Goal: Transaction & Acquisition: Purchase product/service

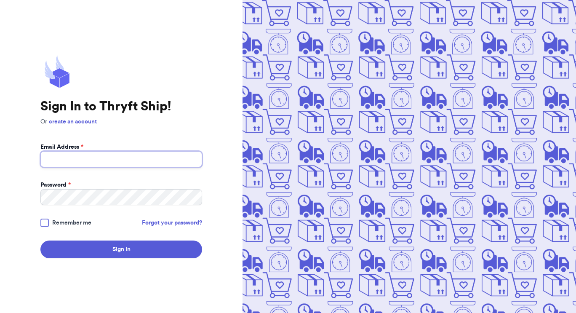
click at [138, 158] on input "Email Address *" at bounding box center [121, 159] width 162 height 16
click at [117, 163] on input "Email Address *" at bounding box center [121, 159] width 162 height 16
type input "[EMAIL_ADDRESS][DOMAIN_NAME]"
click at [138, 251] on button "Sign In" at bounding box center [121, 249] width 162 height 18
checkbox input "false"
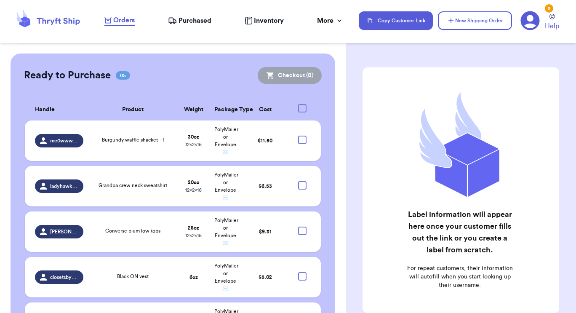
scroll to position [374, 0]
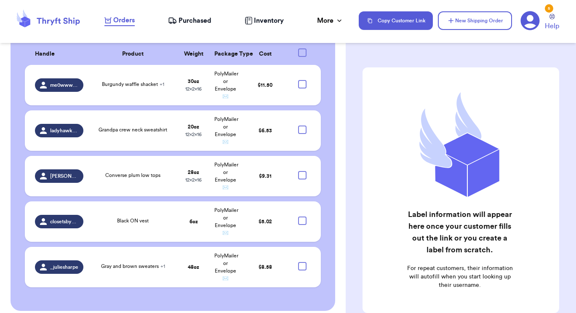
click at [300, 262] on div at bounding box center [302, 266] width 8 height 8
click at [302, 261] on input "checkbox" at bounding box center [302, 261] width 0 height 0
checkbox input "true"
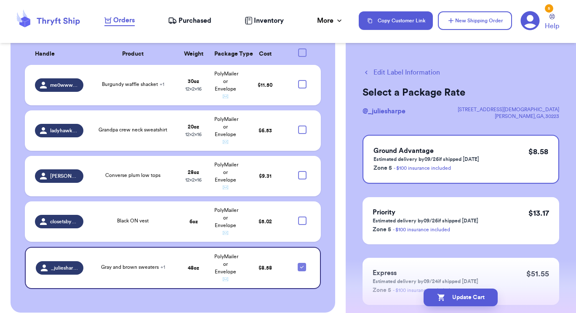
click at [298, 216] on div at bounding box center [302, 220] width 8 height 8
click at [302, 216] on input "checkbox" at bounding box center [302, 216] width 0 height 0
checkbox input "true"
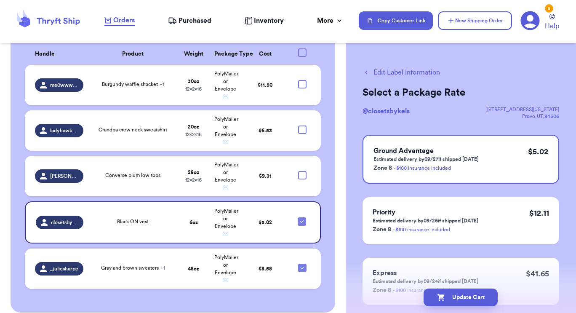
click at [298, 171] on div at bounding box center [302, 175] width 8 height 8
click at [302, 170] on input "checkbox" at bounding box center [302, 170] width 0 height 0
checkbox input "true"
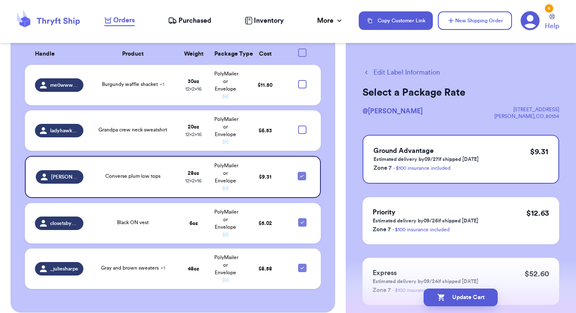
click at [298, 125] on div at bounding box center [302, 129] width 8 height 8
click at [302, 125] on input "checkbox" at bounding box center [302, 125] width 0 height 0
checkbox input "true"
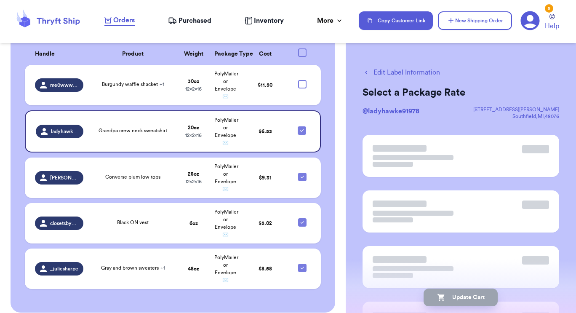
click at [299, 80] on div at bounding box center [302, 84] width 8 height 8
click at [302, 80] on input "checkbox" at bounding box center [302, 80] width 0 height 0
checkbox input "true"
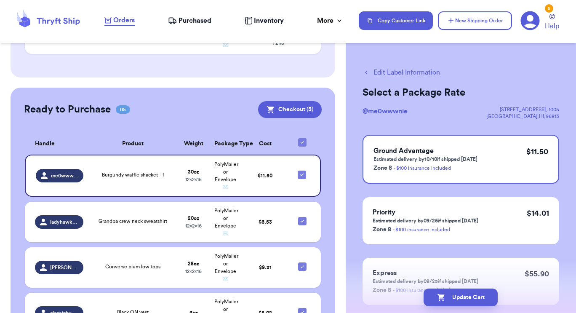
scroll to position [284, 0]
click at [278, 103] on button "Checkout ( 5 )" at bounding box center [290, 109] width 64 height 17
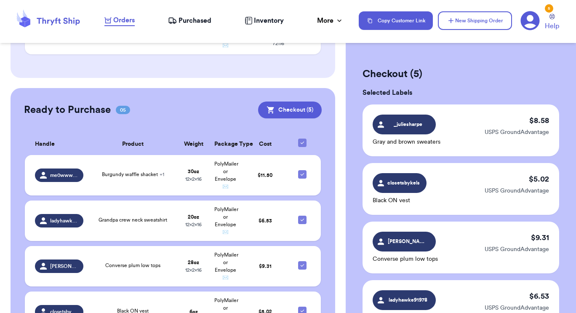
click at [278, 103] on button "Checkout ( 5 )" at bounding box center [290, 109] width 64 height 17
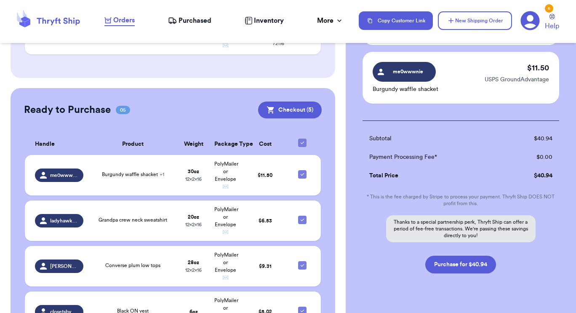
scroll to position [307, 0]
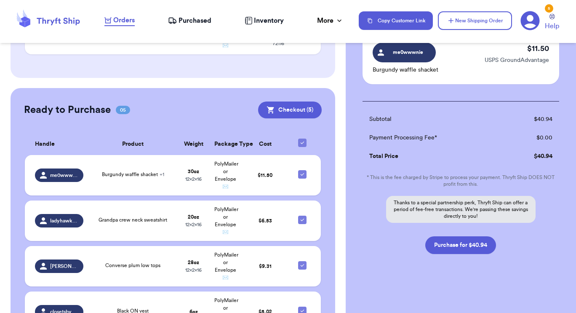
click at [466, 247] on button "Purchase for $40.94" at bounding box center [460, 245] width 71 height 18
checkbox input "false"
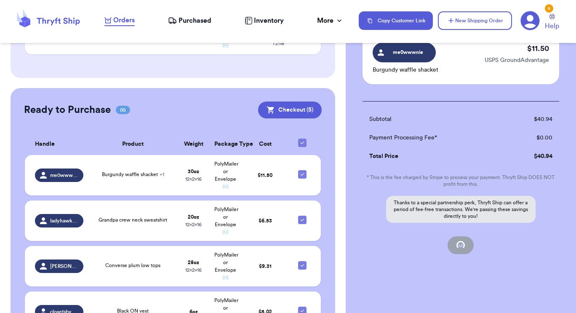
checkbox input "false"
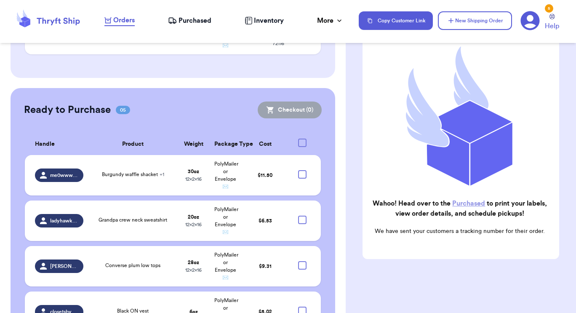
checkbox input "true"
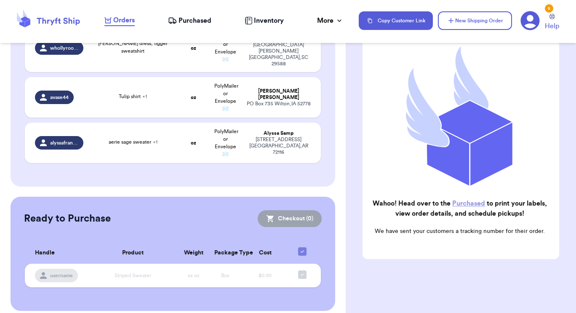
click at [202, 19] on span "Purchased" at bounding box center [194, 21] width 33 height 10
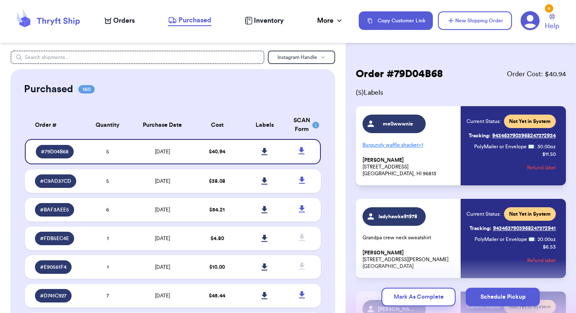
click at [255, 153] on link at bounding box center [264, 151] width 19 height 19
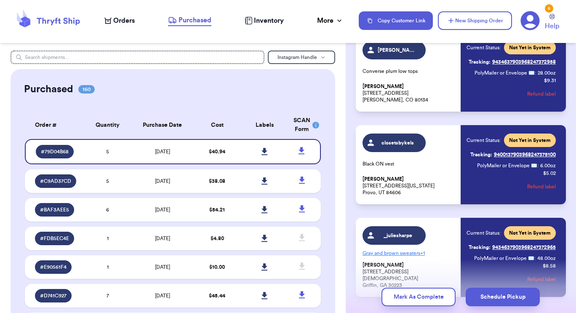
scroll to position [310, 0]
